Goal: Check status: Check status

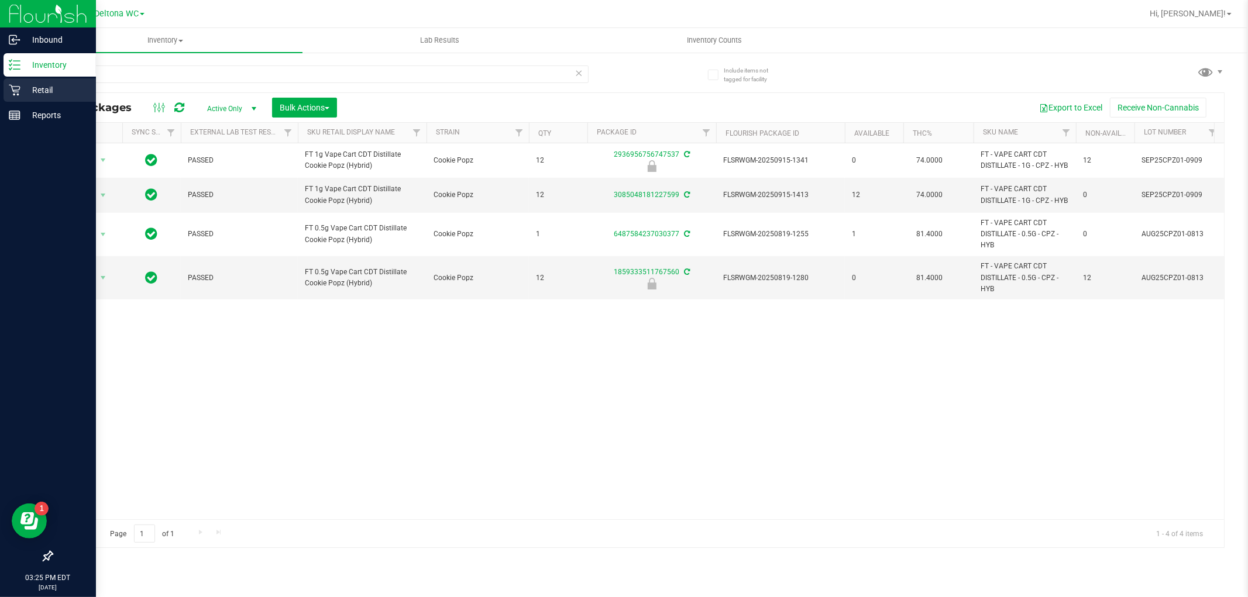
click at [13, 88] on icon at bounding box center [15, 90] width 12 height 12
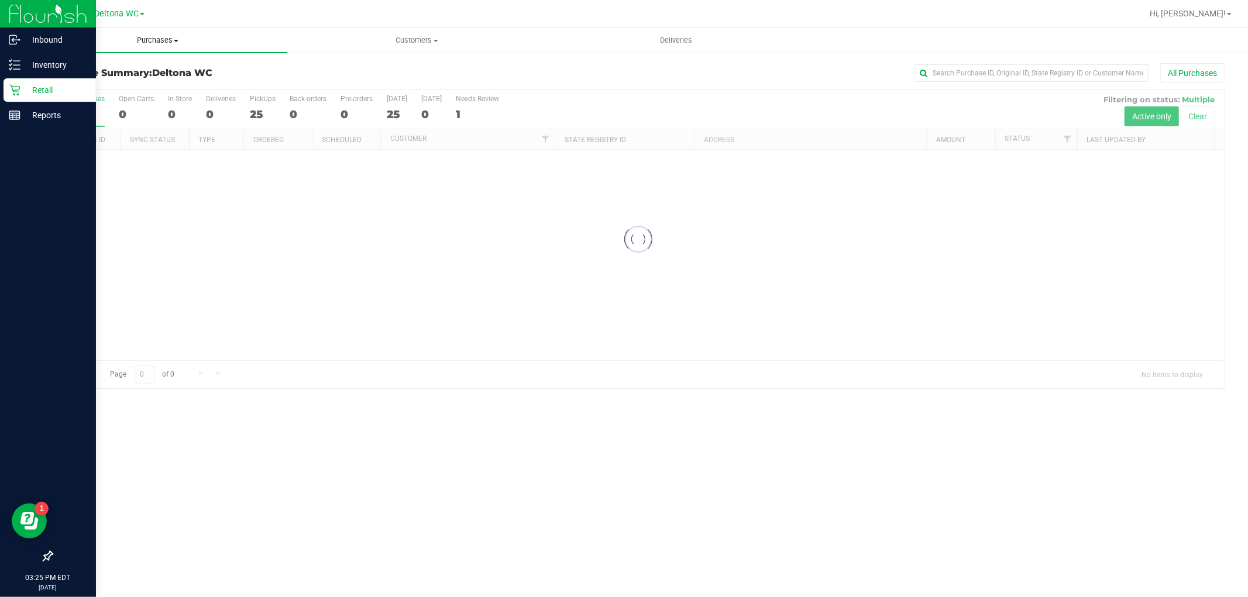
click at [168, 38] on span "Purchases" at bounding box center [157, 40] width 259 height 11
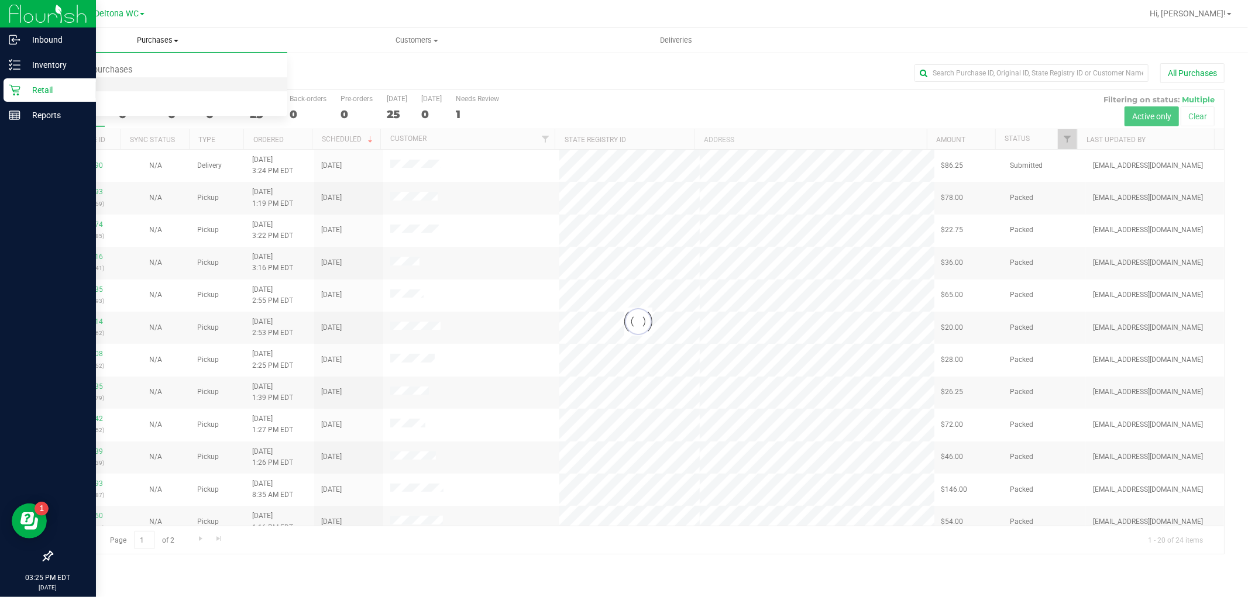
click at [158, 85] on li "Fulfillment" at bounding box center [157, 85] width 259 height 14
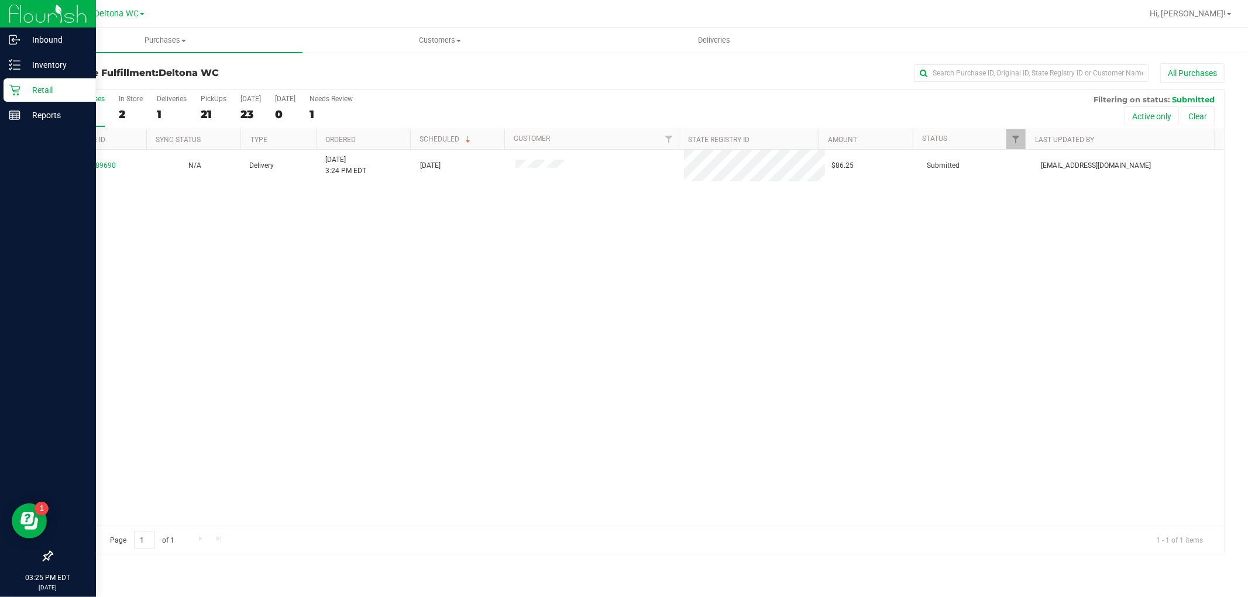
click at [273, 264] on div "11989690 N/A Delivery [DATE] 3:24 PM EDT 9/24/2025 $86.25 Submitted [EMAIL_ADDR…" at bounding box center [638, 338] width 1172 height 376
